Goal: Navigation & Orientation: Find specific page/section

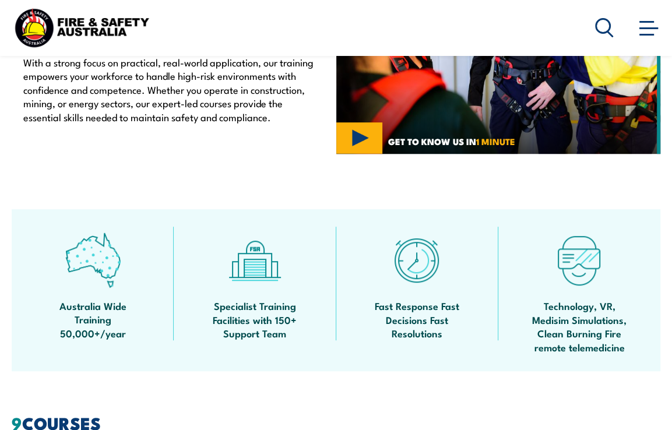
scroll to position [536, 0]
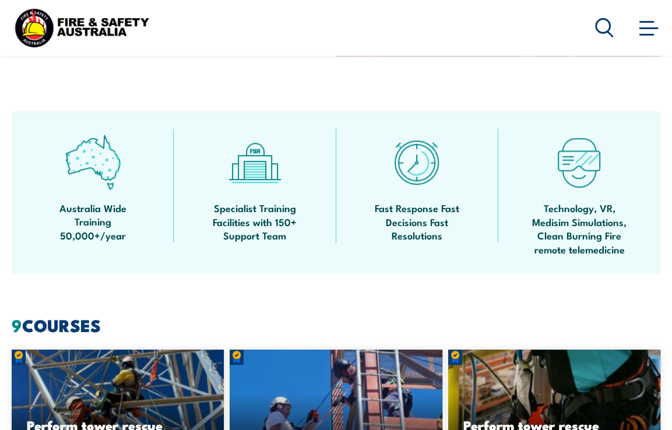
click at [649, 33] on span at bounding box center [648, 27] width 19 height 13
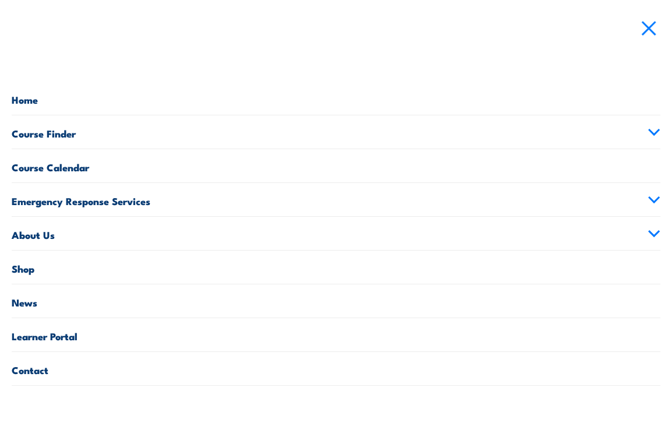
click at [70, 342] on link "Learner Portal" at bounding box center [336, 334] width 649 height 33
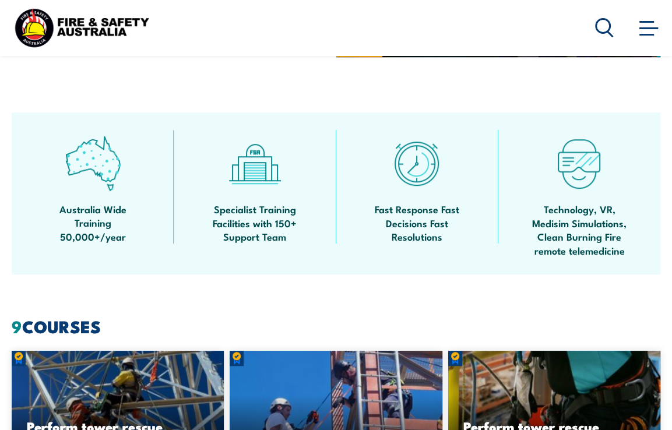
click at [464, 1] on header "Courses Course Calendar Emergency Response Services Services Overview Emergency…" at bounding box center [336, 28] width 672 height 56
click at [661, 37] on header "Courses Course Calendar Emergency Response Services Services Overview Emergency…" at bounding box center [336, 28] width 672 height 56
click at [641, 29] on span at bounding box center [648, 28] width 19 height 2
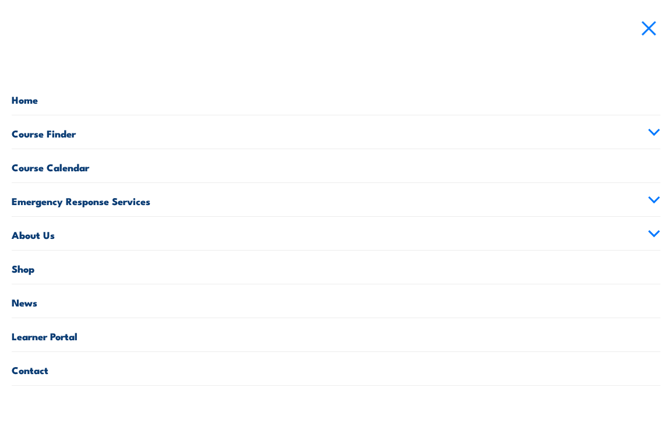
click at [653, 203] on link "Emergency Response Services" at bounding box center [336, 199] width 649 height 33
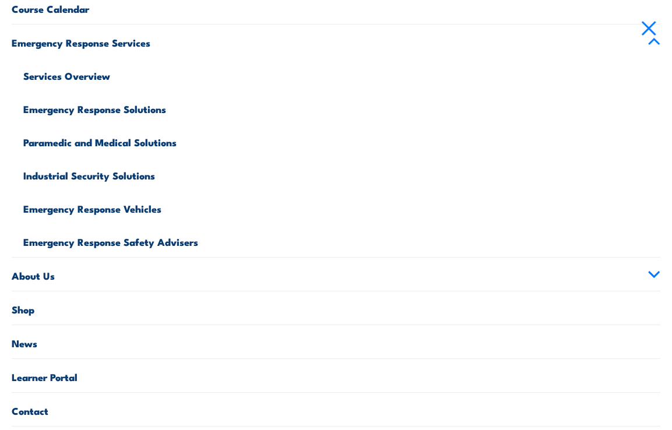
scroll to position [171, 0]
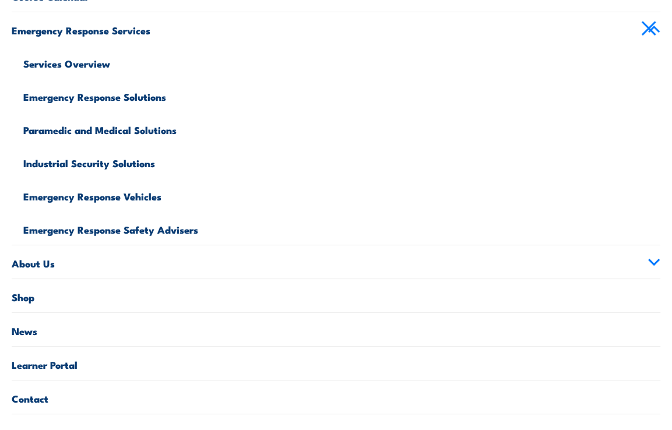
click at [637, 262] on link "About Us" at bounding box center [336, 261] width 649 height 33
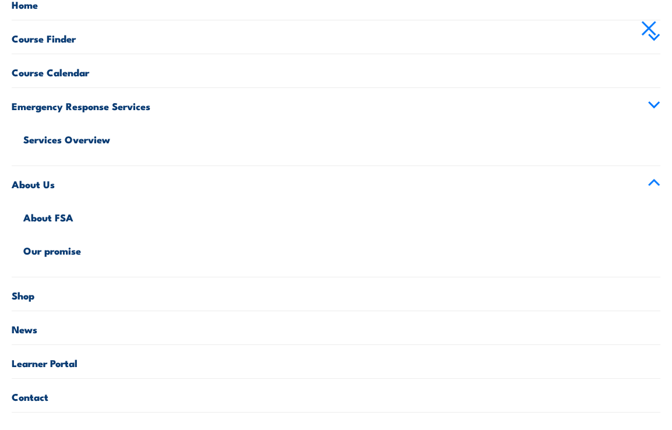
scroll to position [72, 0]
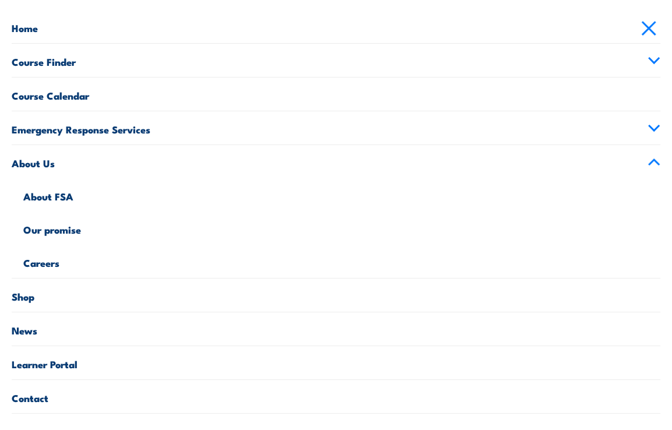
click at [65, 192] on link "About FSA" at bounding box center [341, 194] width 637 height 33
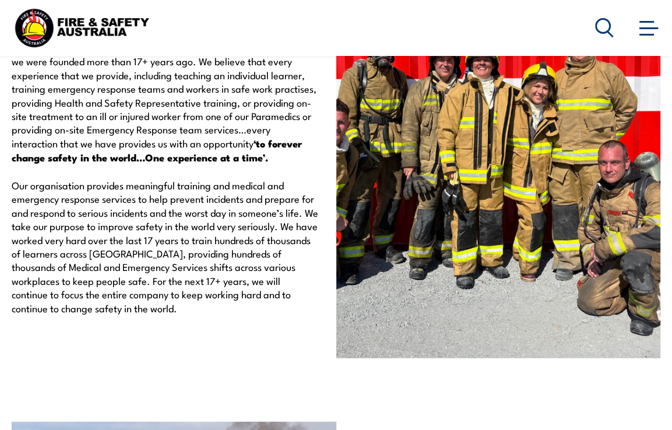
scroll to position [2215, 0]
